Goal: Obtain resource: Obtain resource

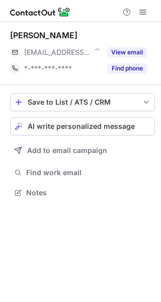
scroll to position [5, 5]
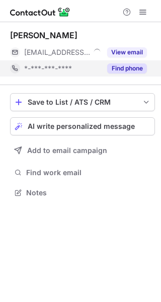
click at [136, 75] on div "Find phone" at bounding box center [124, 68] width 46 height 16
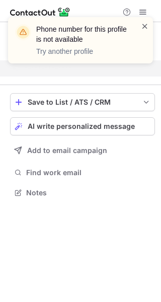
click at [143, 24] on span at bounding box center [145, 26] width 8 height 10
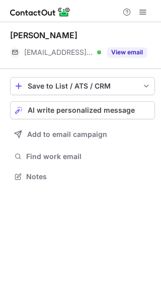
scroll to position [170, 161]
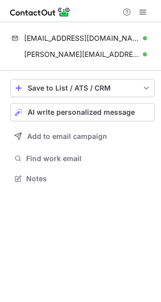
scroll to position [171, 161]
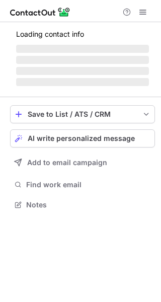
scroll to position [5, 5]
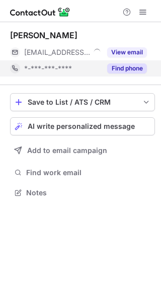
click at [133, 72] on button "Find phone" at bounding box center [127, 69] width 40 height 10
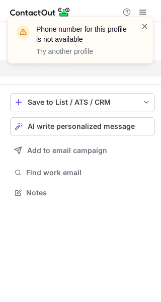
click at [144, 24] on span at bounding box center [145, 26] width 8 height 10
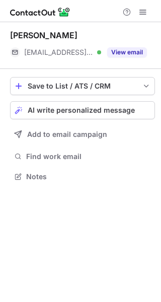
scroll to position [170, 161]
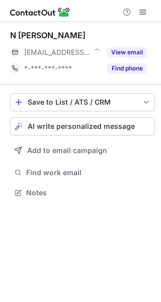
scroll to position [5, 5]
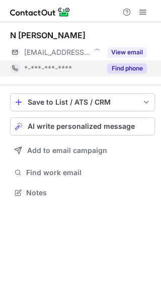
click at [133, 71] on button "Find phone" at bounding box center [127, 69] width 40 height 10
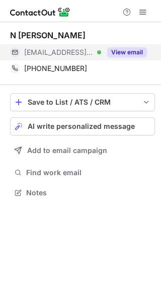
click at [130, 50] on button "View email" at bounding box center [127, 52] width 40 height 10
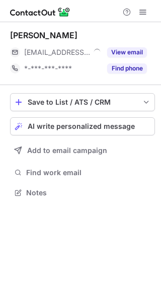
scroll to position [5, 5]
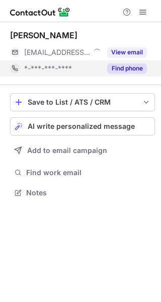
click at [135, 70] on button "Find phone" at bounding box center [127, 69] width 40 height 10
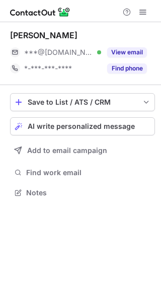
scroll to position [5, 5]
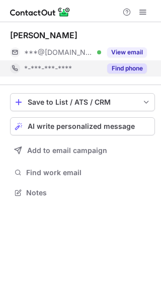
click at [128, 72] on button "Find phone" at bounding box center [127, 69] width 40 height 10
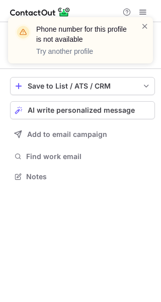
scroll to position [170, 161]
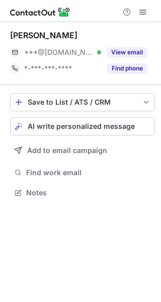
scroll to position [5, 5]
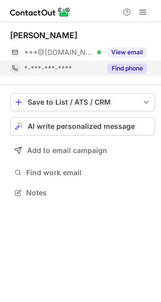
click at [122, 67] on button "Find phone" at bounding box center [127, 69] width 40 height 10
click at [134, 69] on button "Find phone" at bounding box center [127, 69] width 40 height 10
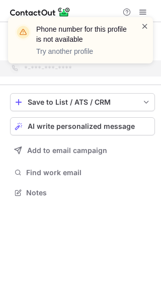
click at [147, 23] on span at bounding box center [145, 26] width 8 height 10
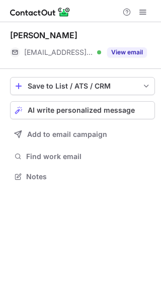
scroll to position [170, 161]
click at [129, 56] on button "View email" at bounding box center [127, 52] width 40 height 10
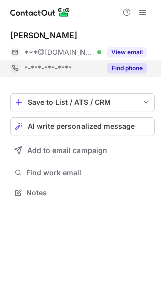
scroll to position [5, 5]
click at [134, 69] on button "Find phone" at bounding box center [127, 69] width 40 height 10
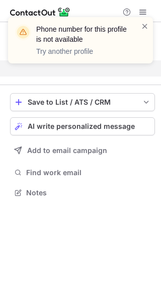
scroll to position [170, 161]
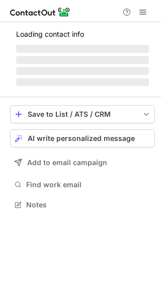
scroll to position [202, 161]
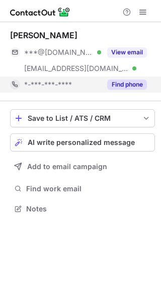
click at [134, 83] on button "Find phone" at bounding box center [127, 85] width 40 height 10
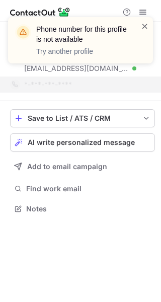
click at [144, 28] on span at bounding box center [145, 26] width 8 height 10
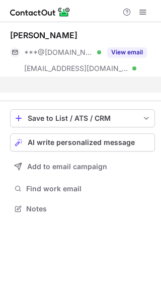
scroll to position [186, 161]
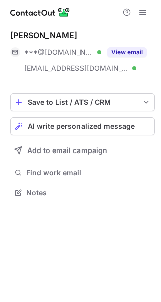
click at [141, 44] on div "View email" at bounding box center [124, 52] width 46 height 16
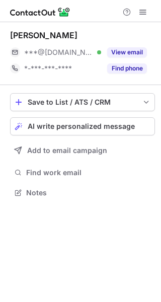
scroll to position [5, 5]
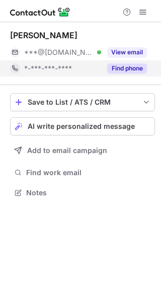
click at [123, 72] on button "Find phone" at bounding box center [127, 69] width 40 height 10
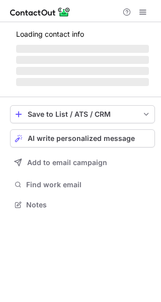
scroll to position [5, 5]
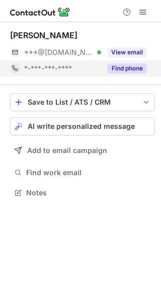
click at [137, 68] on button "Find phone" at bounding box center [127, 69] width 40 height 10
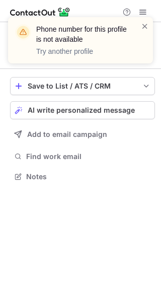
scroll to position [170, 161]
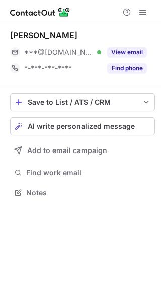
scroll to position [186, 161]
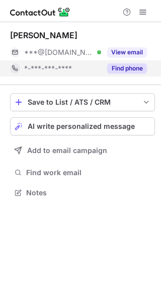
click at [129, 75] on div "Find phone" at bounding box center [124, 68] width 46 height 16
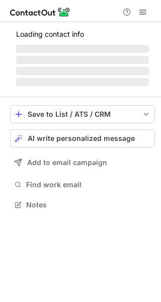
scroll to position [5, 5]
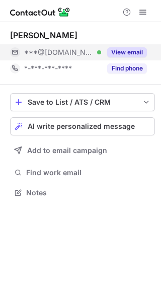
click at [131, 58] on div "View email" at bounding box center [124, 52] width 46 height 16
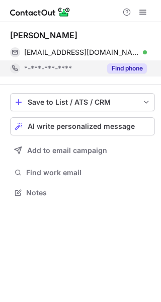
click at [134, 65] on button "Find phone" at bounding box center [127, 69] width 40 height 10
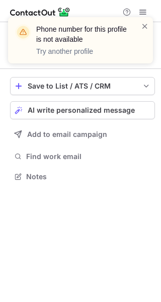
scroll to position [170, 161]
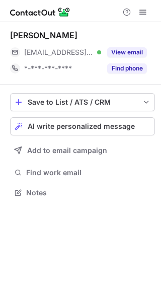
scroll to position [5, 5]
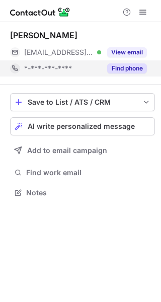
click at [128, 71] on button "Find phone" at bounding box center [127, 69] width 40 height 10
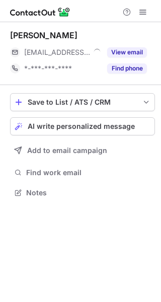
scroll to position [5, 5]
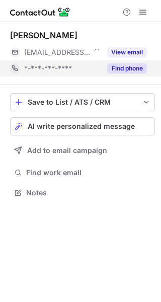
click at [138, 68] on button "Find phone" at bounding box center [127, 69] width 40 height 10
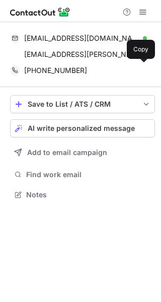
scroll to position [188, 161]
